Goal: Transaction & Acquisition: Download file/media

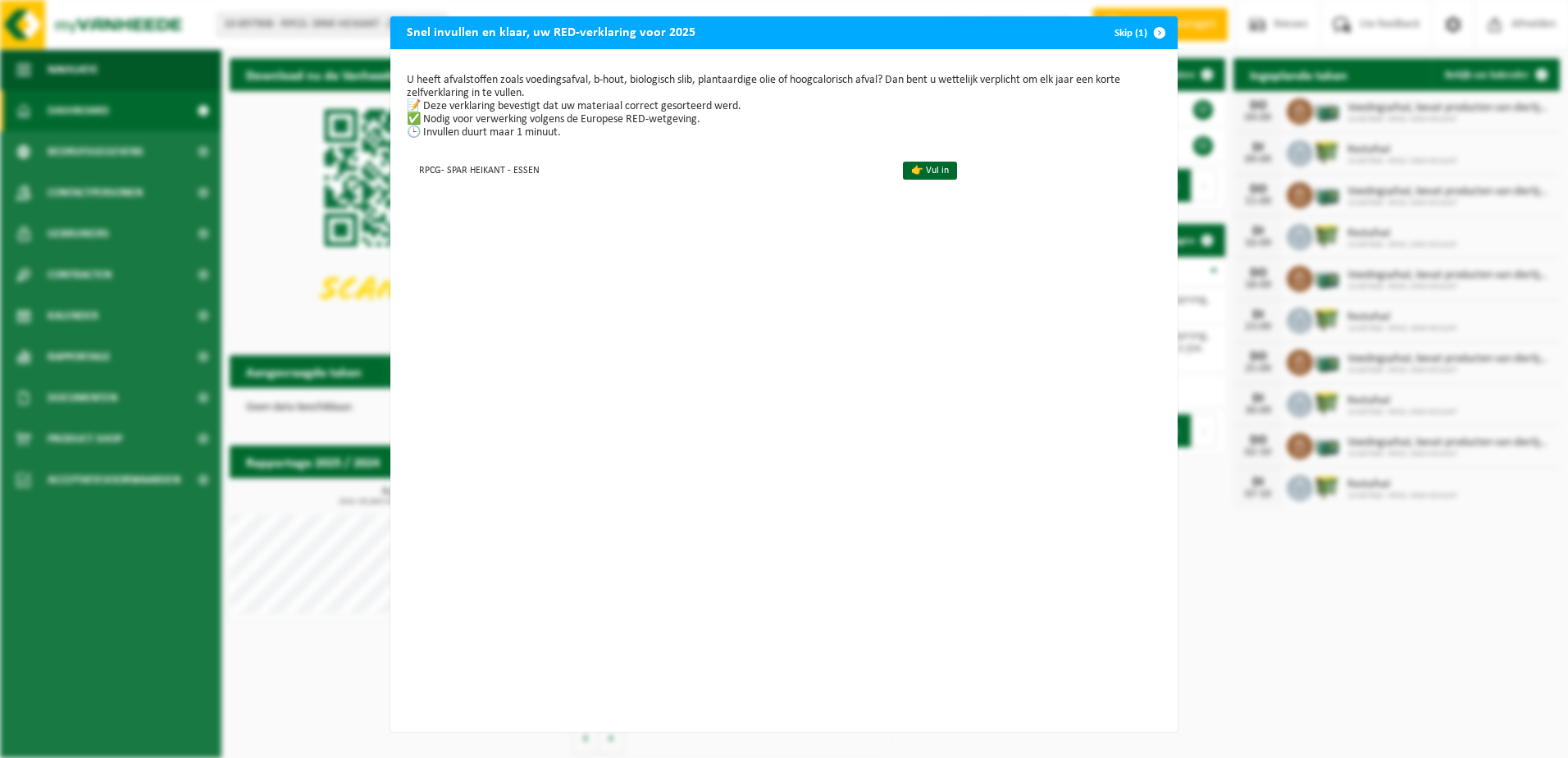
click at [1129, 36] on button "Skip (1)" at bounding box center [1139, 33] width 75 height 33
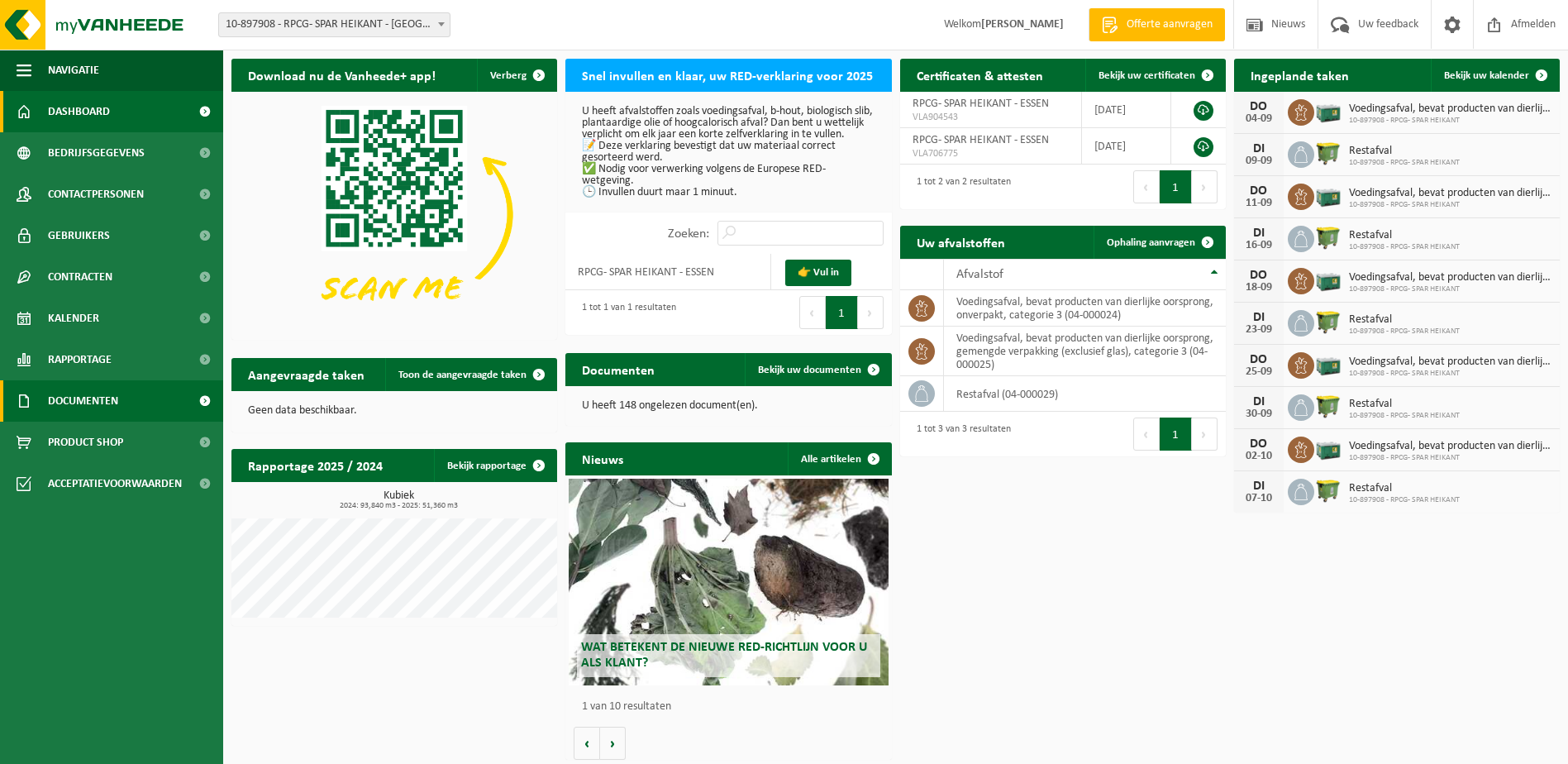
click at [88, 393] on span "Documenten" at bounding box center [83, 401] width 70 height 41
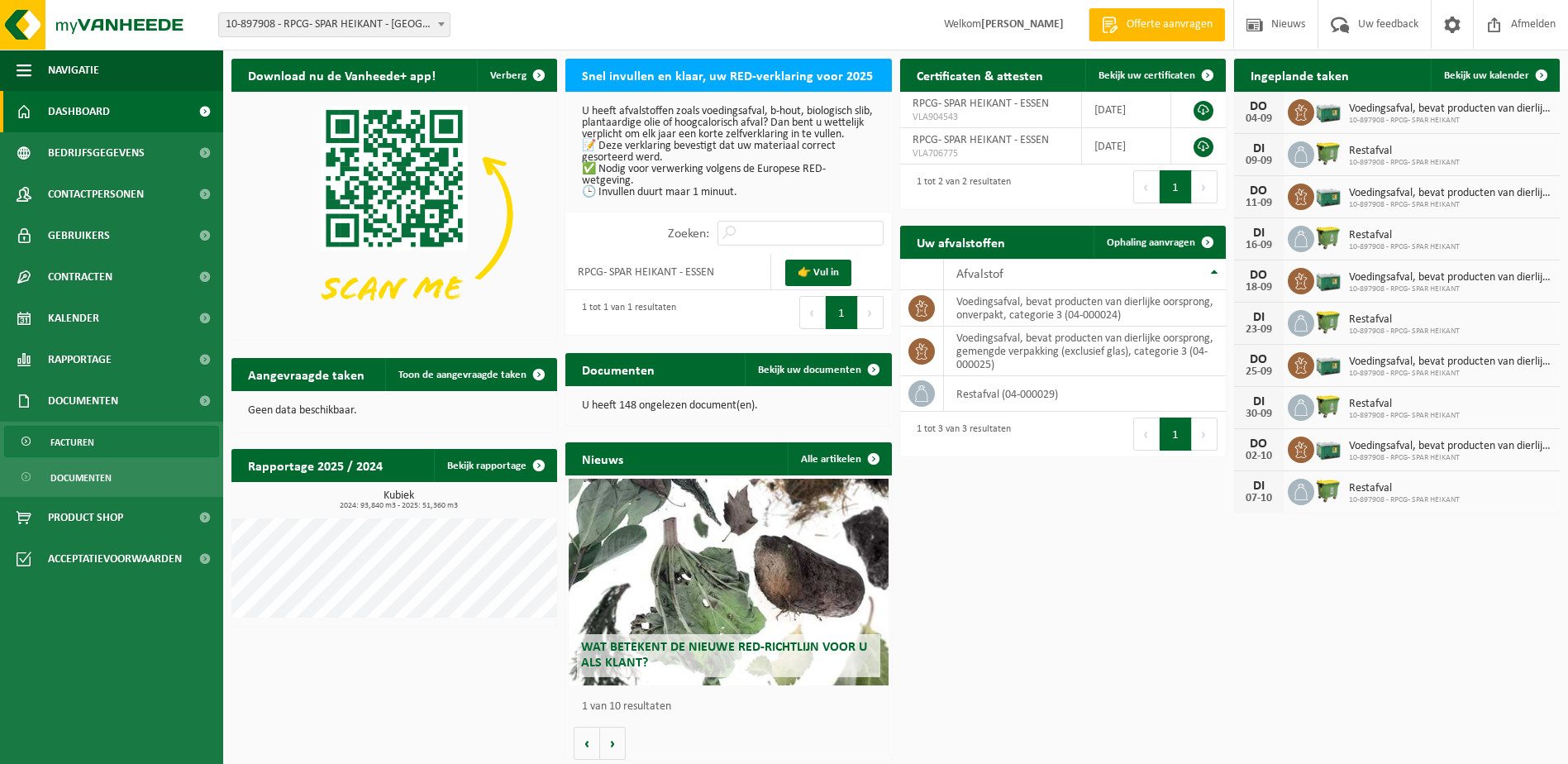
click at [93, 447] on span "Facturen" at bounding box center [72, 442] width 44 height 32
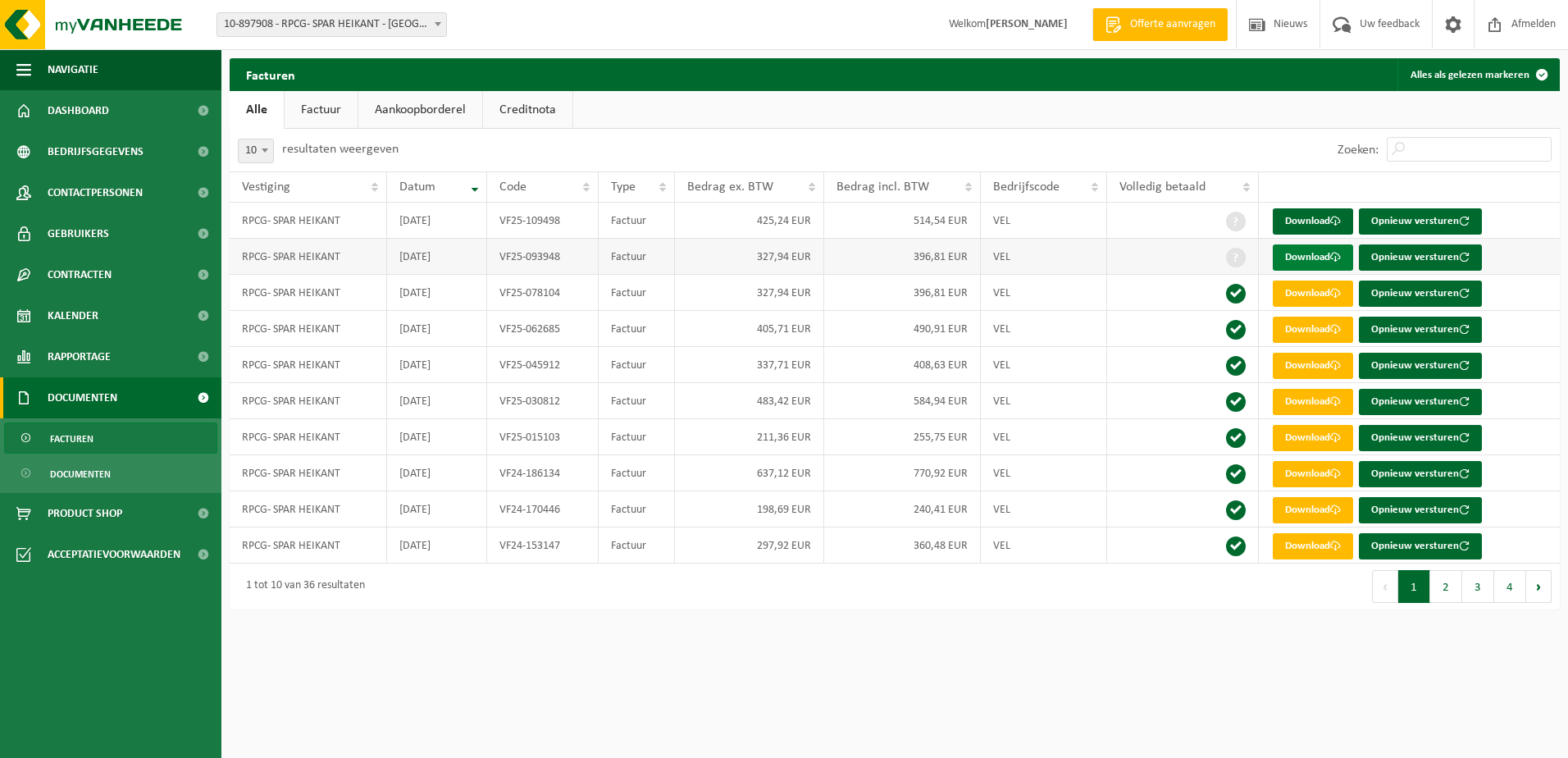
click at [1309, 255] on link "Download" at bounding box center [1313, 257] width 80 height 26
click at [1317, 221] on link "Download" at bounding box center [1313, 222] width 80 height 26
